Goal: Task Accomplishment & Management: Complete application form

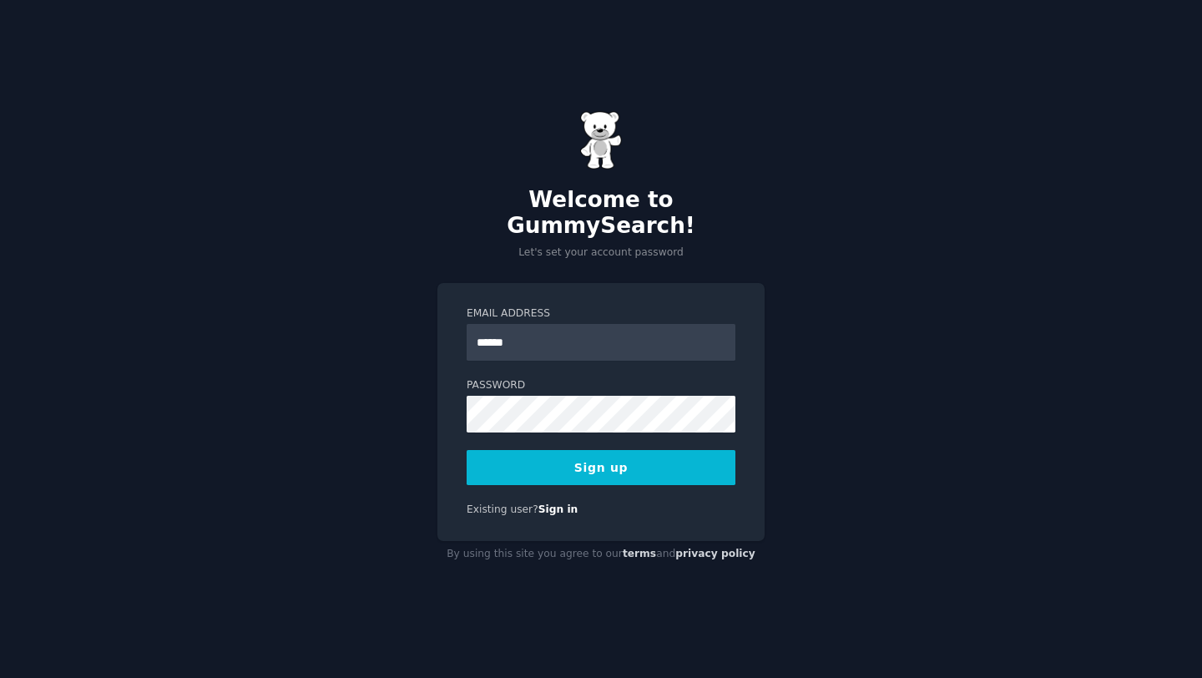
type input "**********"
click at [602, 458] on button "Sign up" at bounding box center [601, 467] width 269 height 35
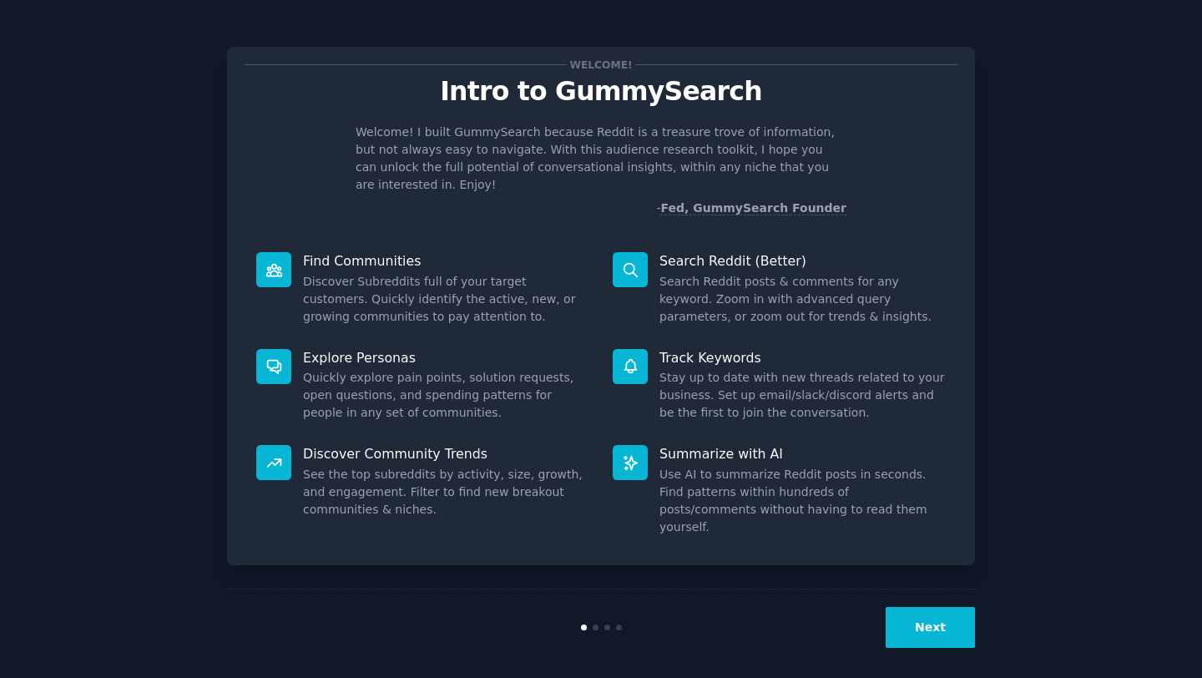
click at [939, 615] on button "Next" at bounding box center [930, 627] width 89 height 41
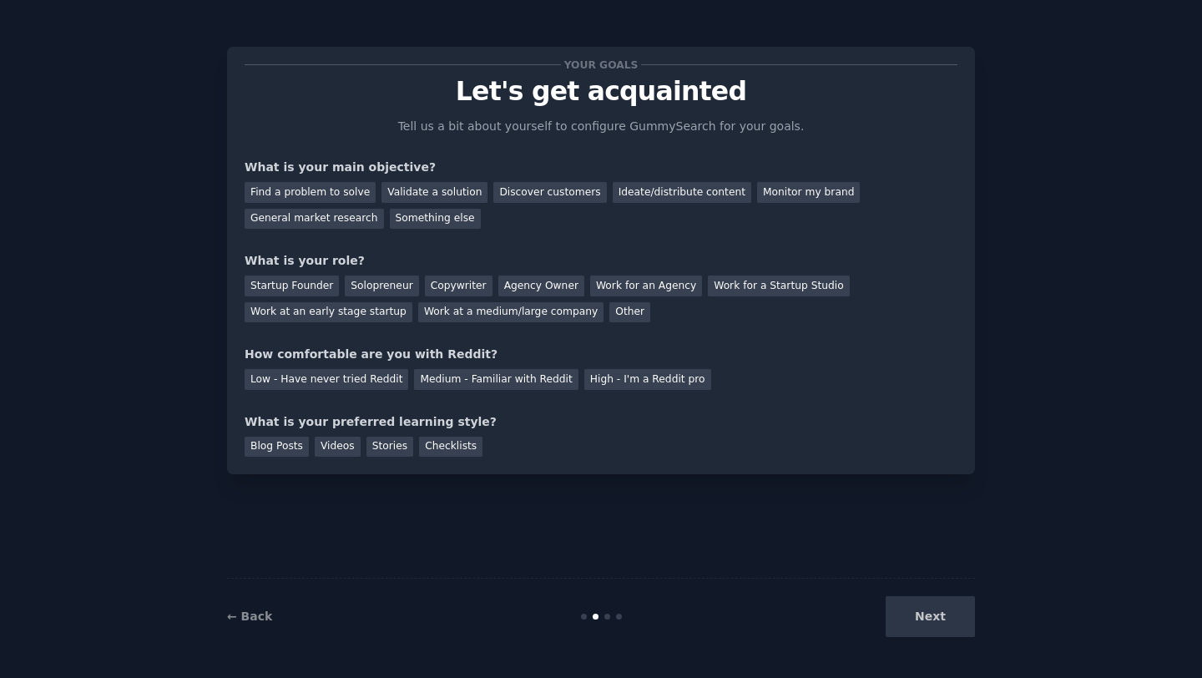
click at [939, 615] on div "Next" at bounding box center [851, 616] width 250 height 41
click at [796, 599] on div "Next" at bounding box center [851, 616] width 250 height 41
click at [689, 195] on div "Ideate/distribute content" at bounding box center [682, 192] width 139 height 21
click at [919, 614] on div "Next" at bounding box center [851, 616] width 250 height 41
click at [375, 311] on div "Work at an early stage startup" at bounding box center [329, 312] width 168 height 21
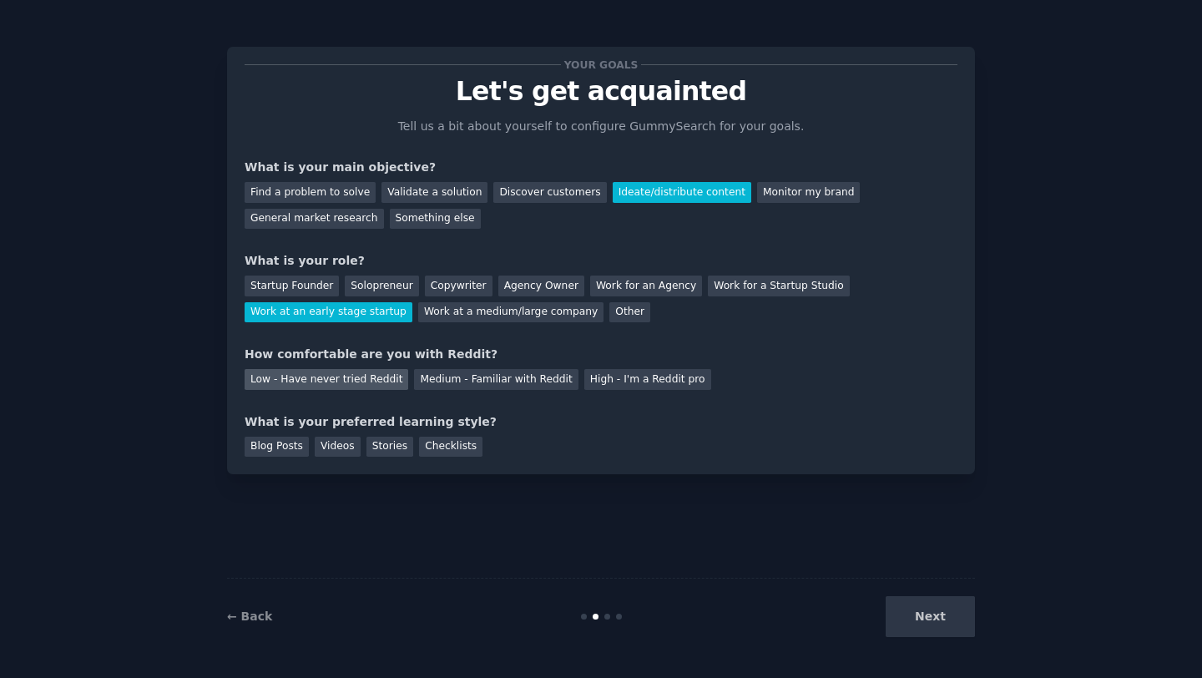
click at [374, 378] on div "Low - Have never tried Reddit" at bounding box center [327, 379] width 164 height 21
click at [945, 612] on div "Next" at bounding box center [851, 616] width 250 height 41
click at [338, 612] on div "← Back" at bounding box center [352, 617] width 250 height 18
